Goal: Transaction & Acquisition: Purchase product/service

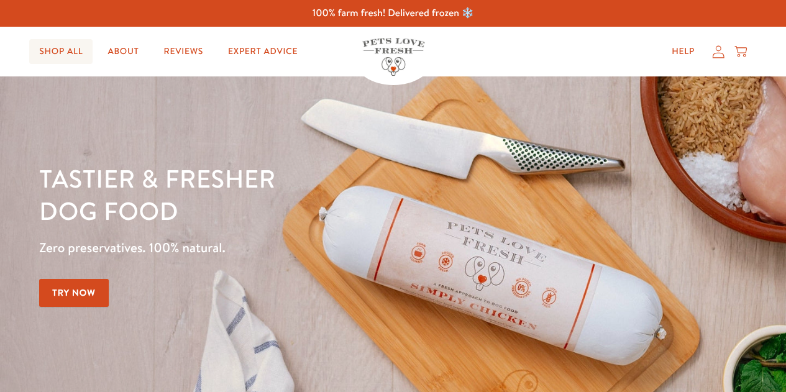
click at [60, 52] on link "Shop All" at bounding box center [60, 51] width 63 height 25
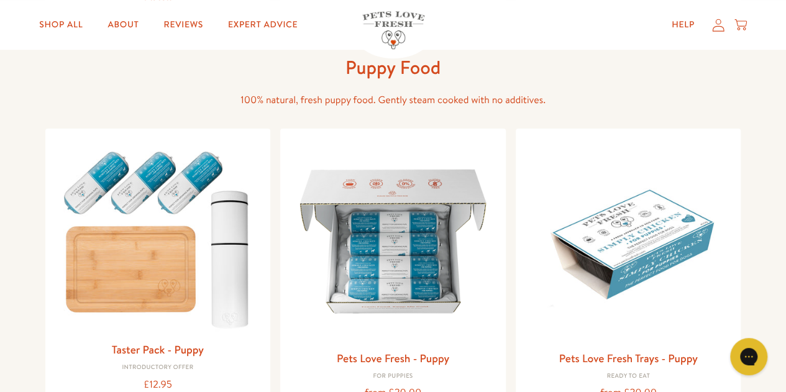
scroll to position [504, 0]
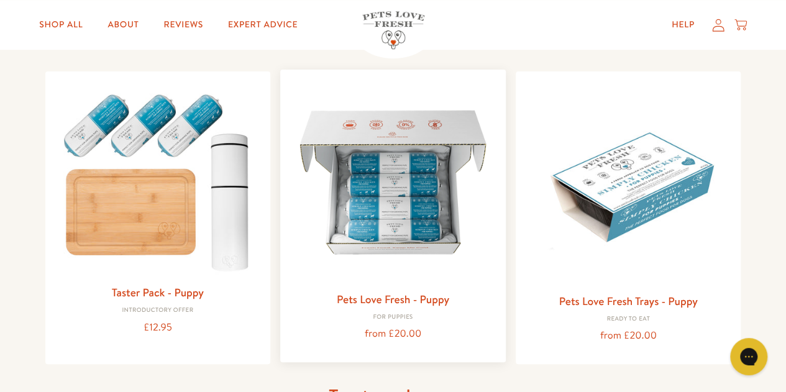
click at [422, 297] on link "Pets Love Fresh - Puppy" at bounding box center [393, 299] width 112 height 16
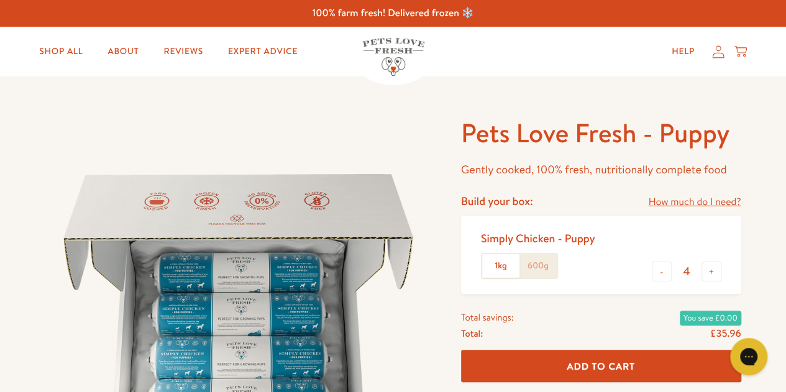
click at [783, 34] on header "Shop All About Reviews Expert Advice My account Shop All About Reviews Expert A…" at bounding box center [393, 52] width 786 height 50
click at [50, 47] on link "Shop All" at bounding box center [60, 51] width 63 height 25
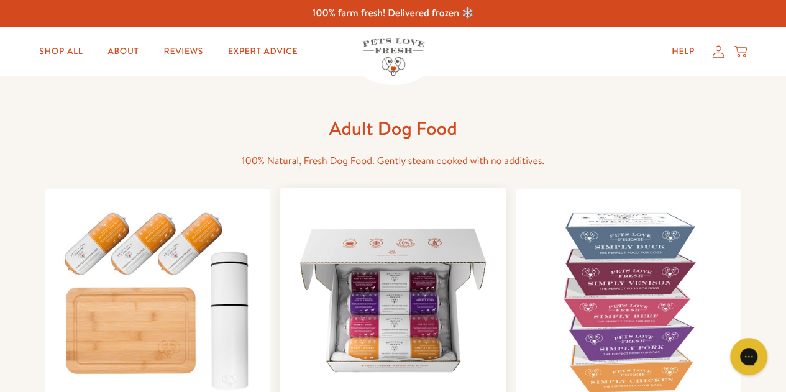
click at [395, 234] on img at bounding box center [393, 301] width 206 height 206
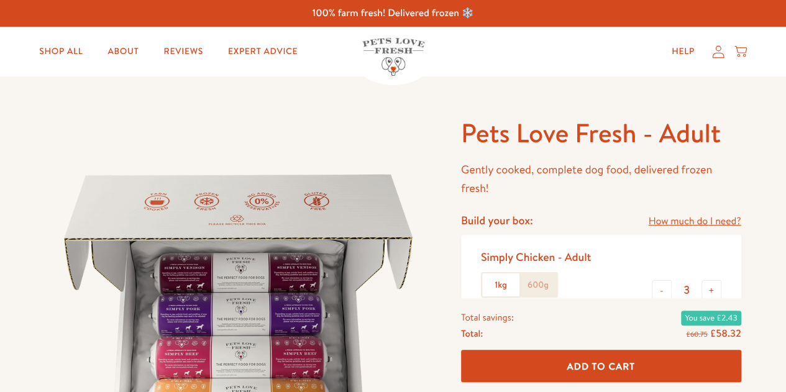
scroll to position [117, 0]
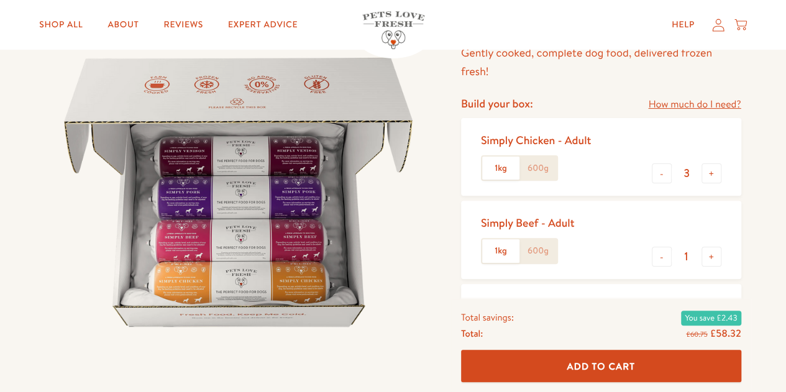
click at [658, 172] on button "-" at bounding box center [662, 173] width 20 height 20
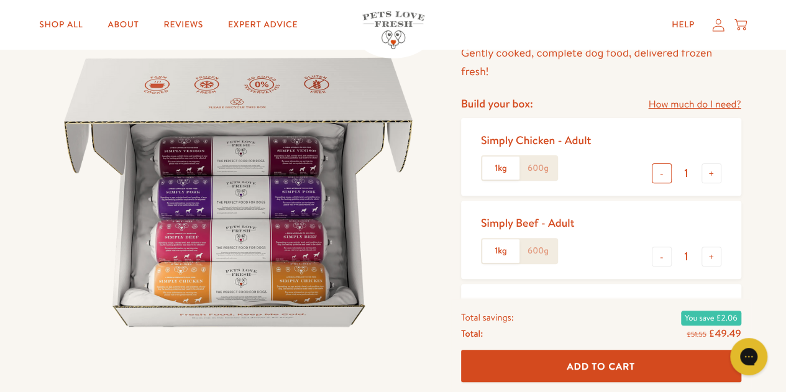
type input "0"
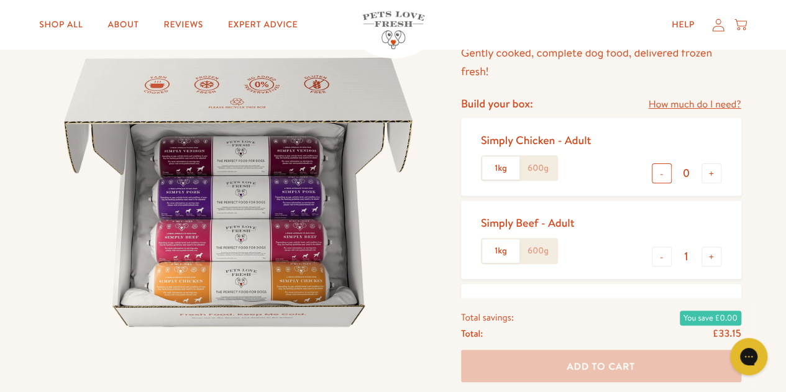
click at [658, 172] on button "-" at bounding box center [662, 173] width 20 height 20
click at [707, 255] on button "+" at bounding box center [711, 257] width 20 height 20
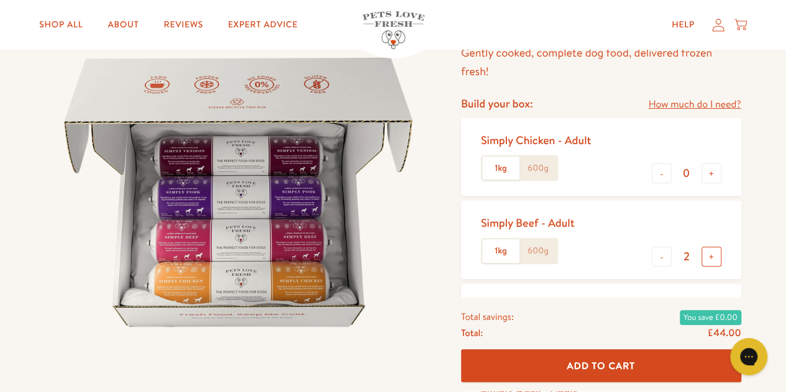
click at [707, 255] on button "+" at bounding box center [711, 257] width 20 height 20
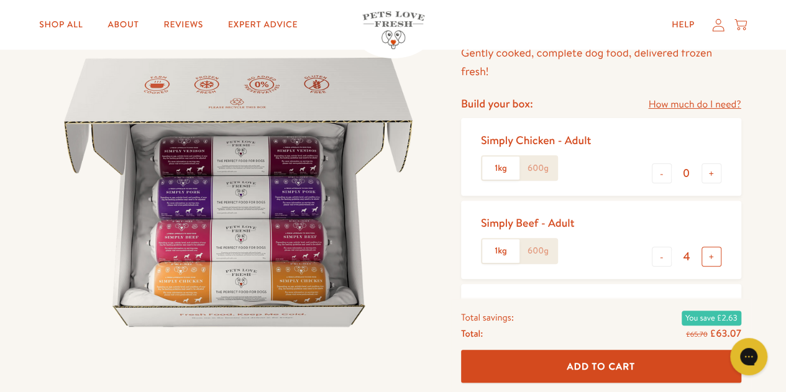
click at [707, 255] on button "+" at bounding box center [711, 257] width 20 height 20
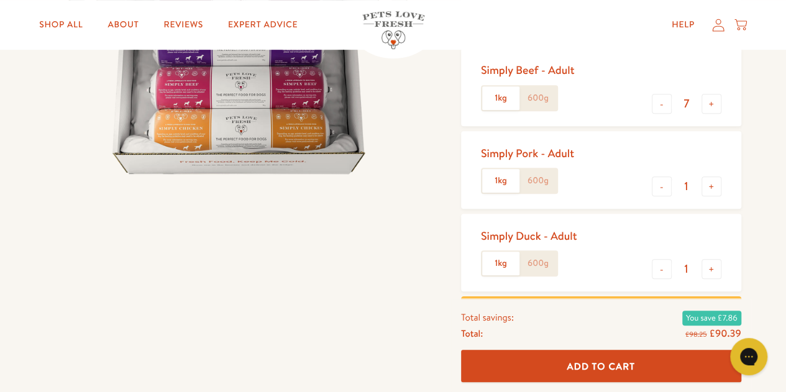
scroll to position [246, 0]
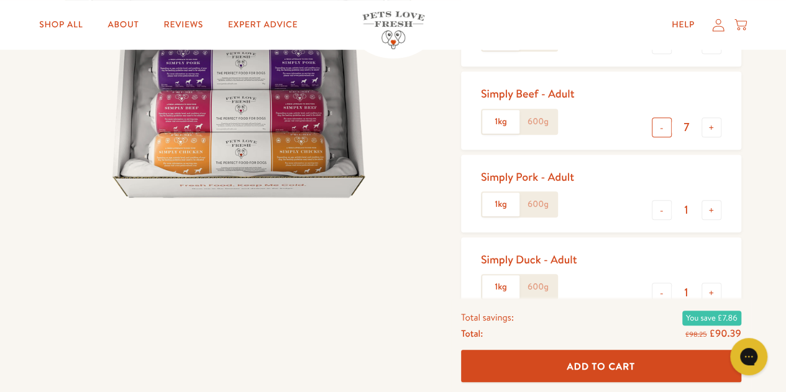
click at [660, 129] on button "-" at bounding box center [662, 127] width 20 height 20
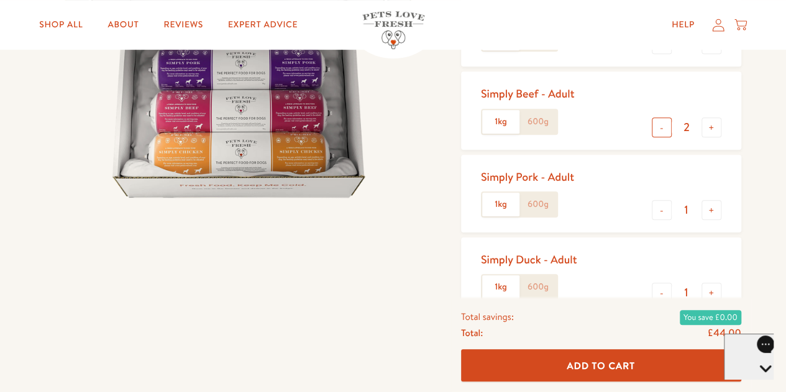
click at [660, 129] on button "-" at bounding box center [662, 127] width 20 height 20
type input "1"
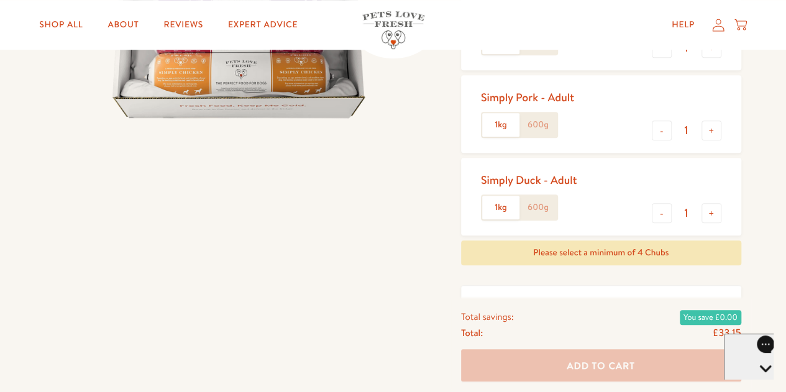
scroll to position [349, 0]
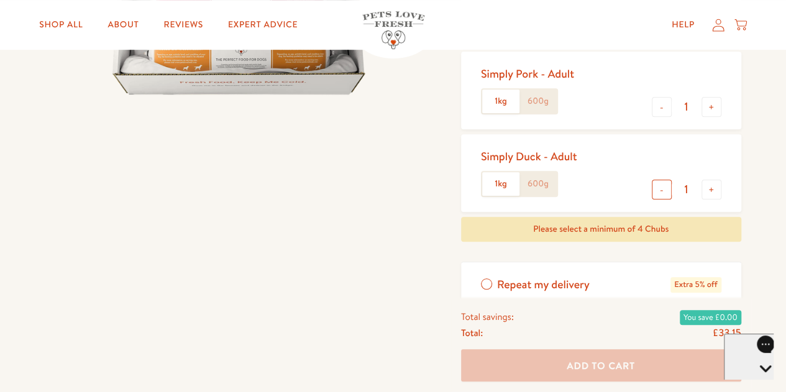
click at [665, 189] on button "-" at bounding box center [662, 189] width 20 height 20
type input "0"
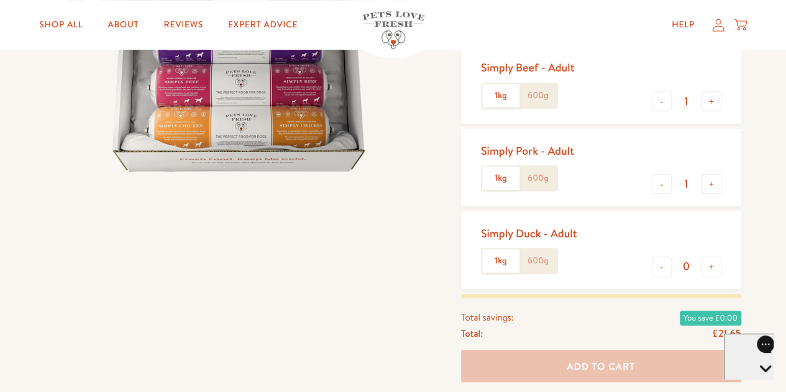
scroll to position [216, 0]
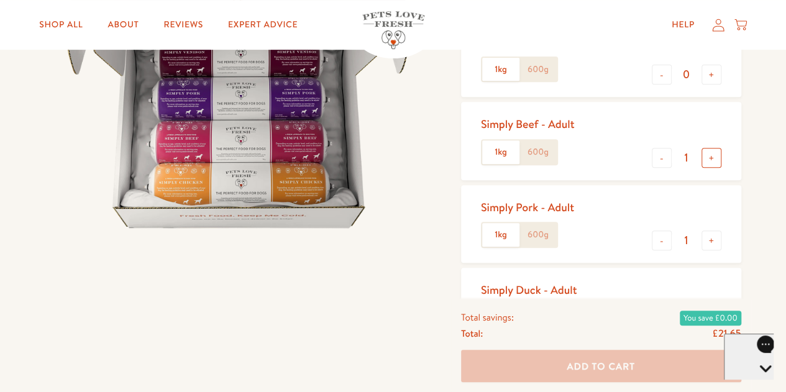
click at [709, 152] on button "+" at bounding box center [711, 158] width 20 height 20
type input "2"
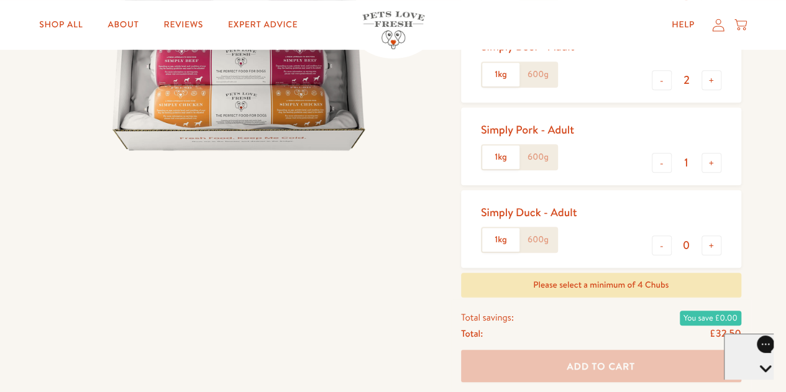
scroll to position [297, 0]
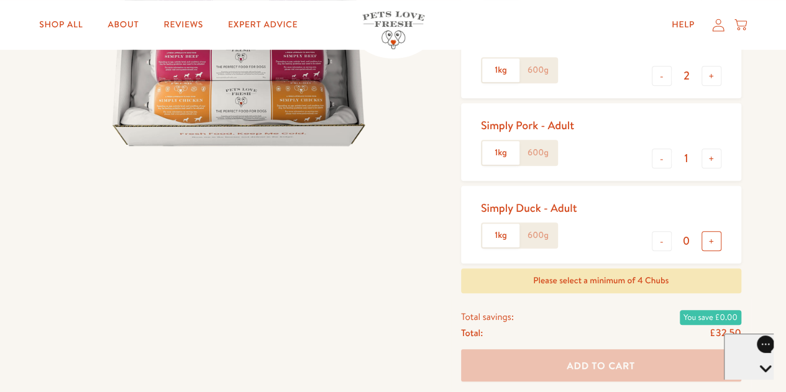
click at [711, 240] on button "+" at bounding box center [711, 241] width 20 height 20
type input "1"
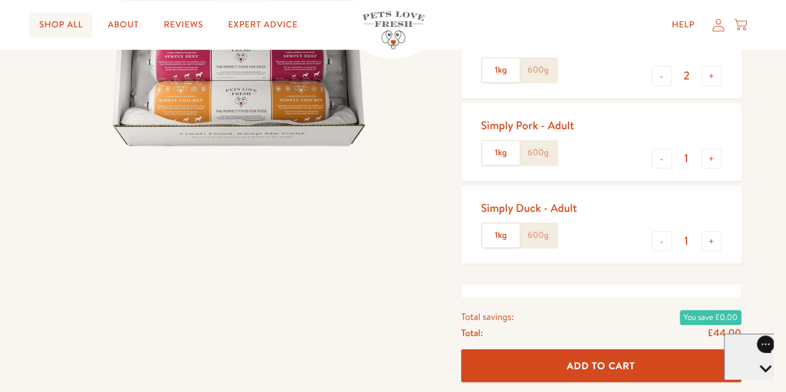
click at [48, 24] on link "Shop All" at bounding box center [60, 24] width 63 height 25
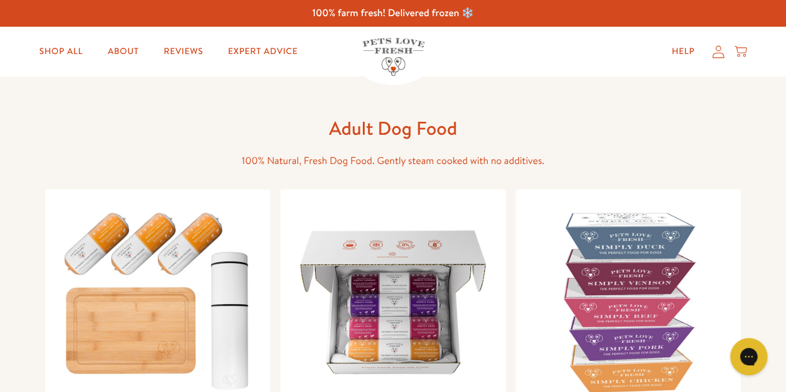
drag, startPoint x: 785, startPoint y: 70, endPoint x: 791, endPoint y: 93, distance: 23.2
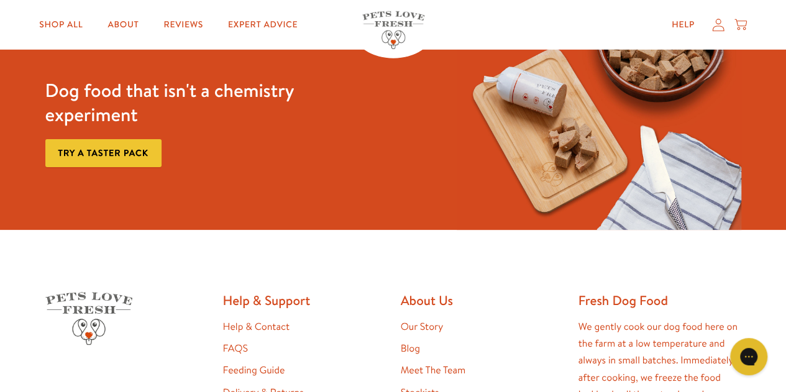
scroll to position [1894, 0]
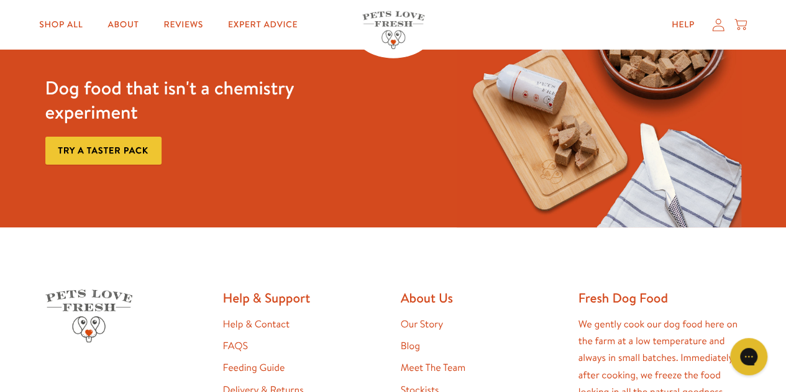
click at [112, 165] on div "Dog food that isn't a chemistry experiment Try a taster pack" at bounding box center [187, 120] width 294 height 129
click at [124, 150] on link "Try a taster pack" at bounding box center [103, 151] width 116 height 28
